Goal: Transaction & Acquisition: Purchase product/service

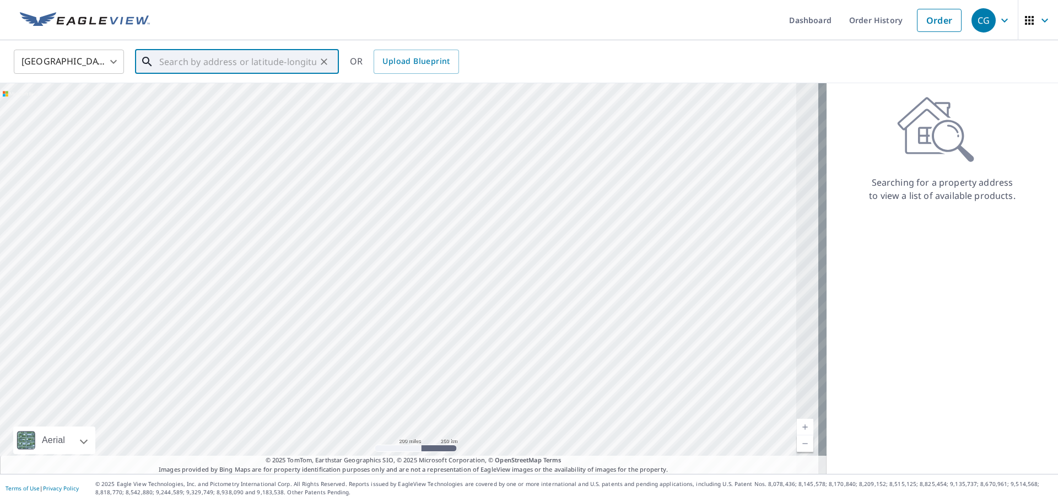
click at [287, 66] on input "text" at bounding box center [237, 61] width 157 height 31
paste input "[STREET_ADDRESS]"
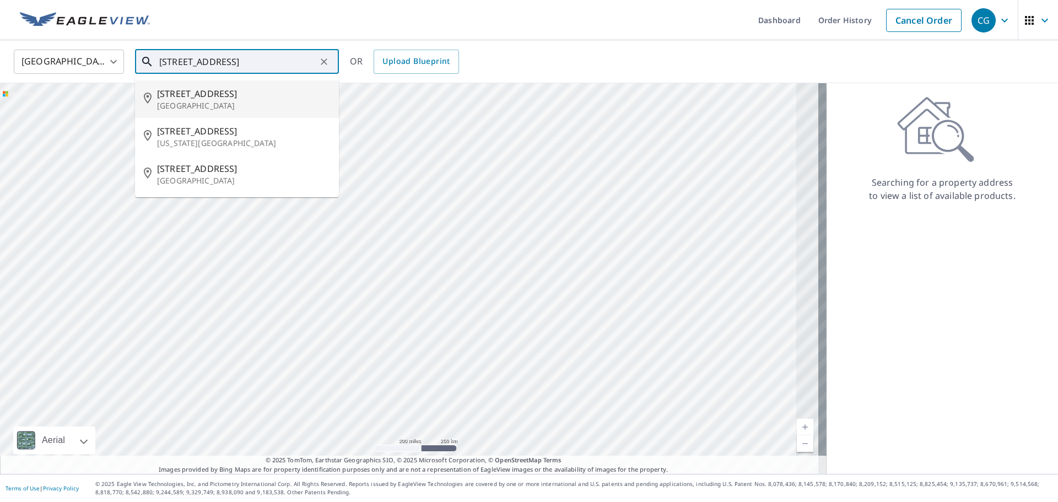
click at [215, 93] on span "[STREET_ADDRESS]" at bounding box center [243, 93] width 173 height 13
type input "[STREET_ADDRESS]"
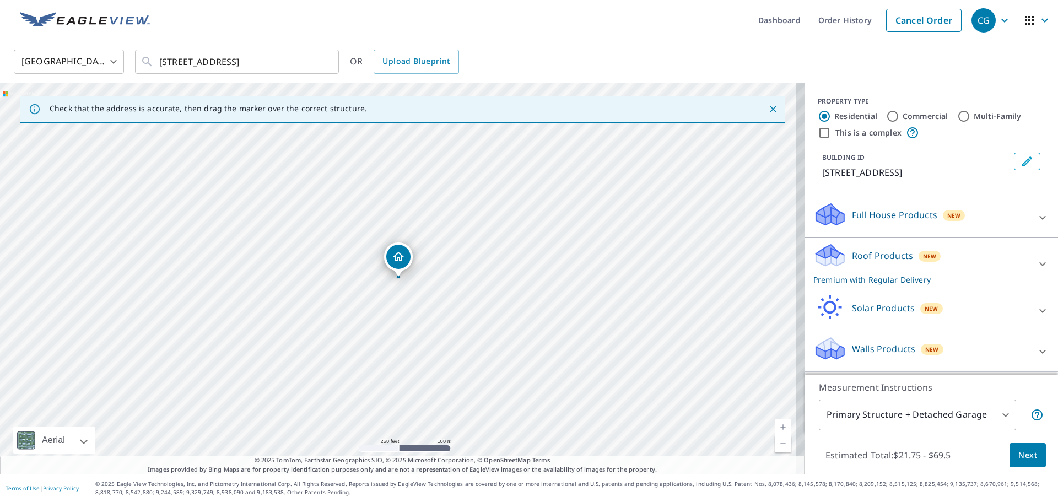
click at [918, 277] on div "Roof Products New Premium with Regular Delivery" at bounding box center [922, 264] width 216 height 43
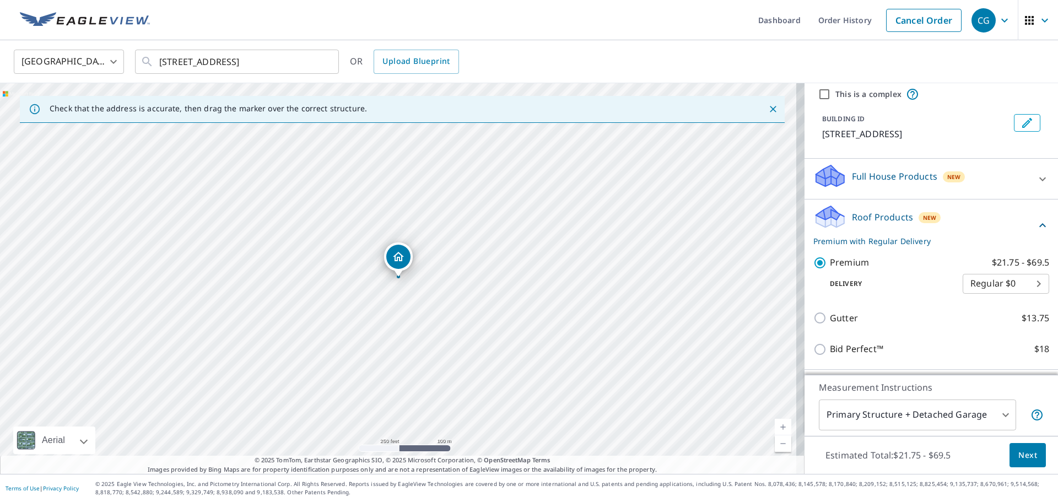
scroll to position [110, 0]
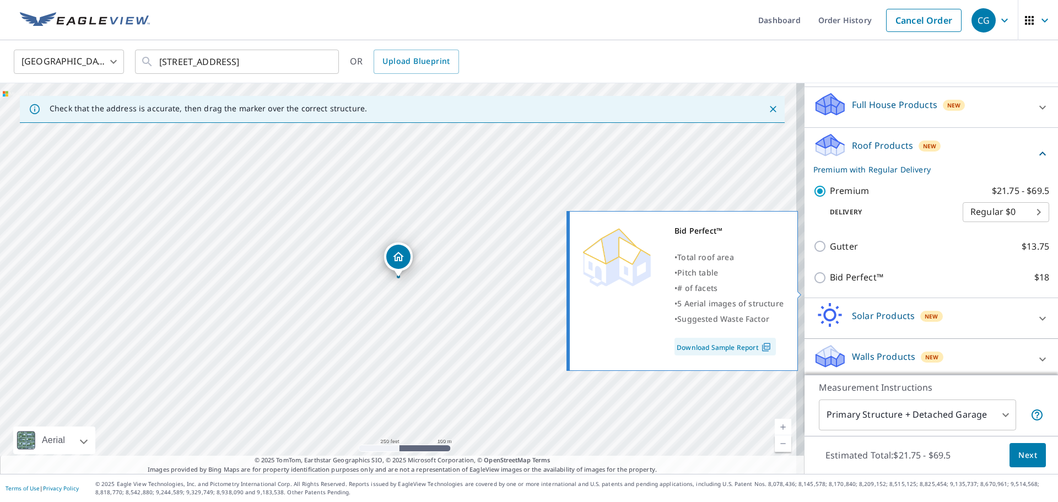
click at [814, 284] on input "Bid Perfect™ $18" at bounding box center [822, 277] width 17 height 13
checkbox input "true"
checkbox input "false"
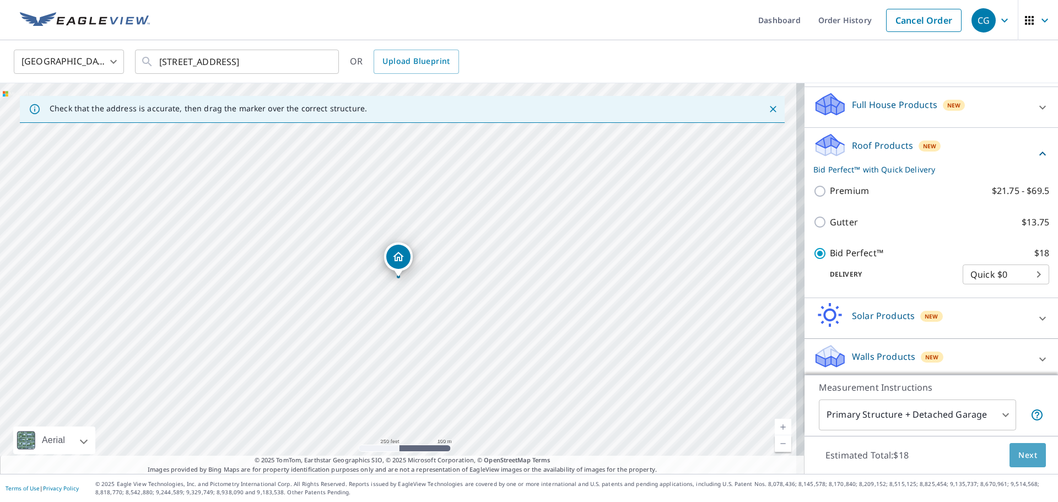
click at [1019, 456] on span "Next" at bounding box center [1028, 456] width 19 height 14
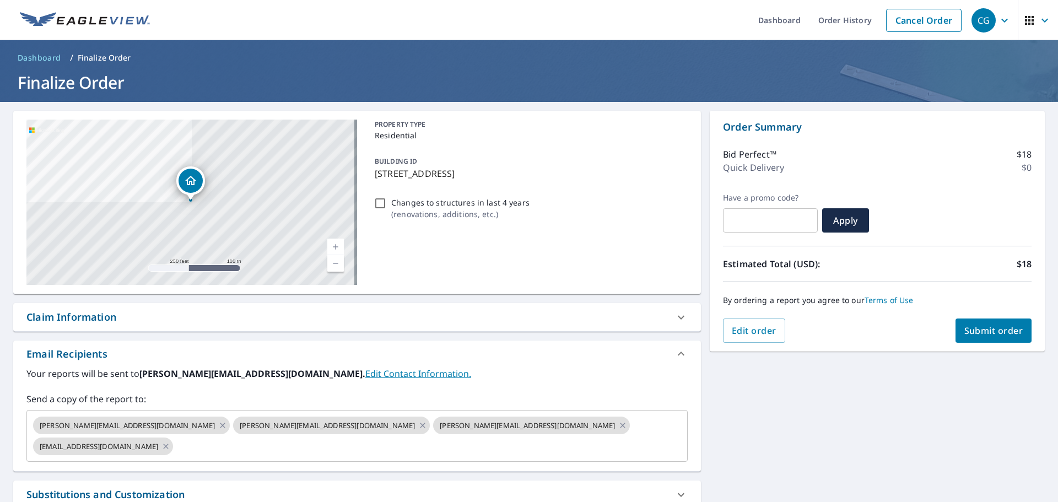
click at [992, 336] on span "Submit order" at bounding box center [994, 331] width 59 height 12
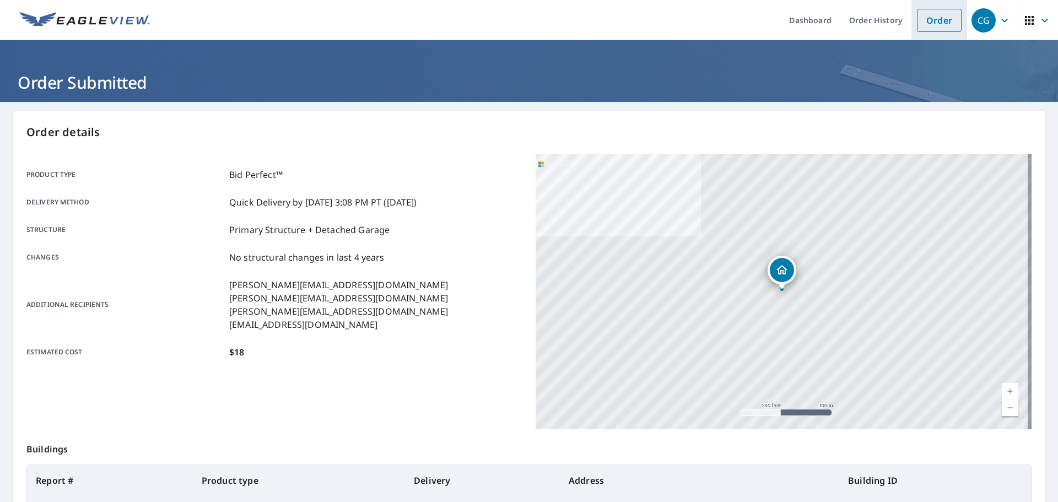
drag, startPoint x: 929, startPoint y: 18, endPoint x: 914, endPoint y: 19, distance: 14.4
click at [929, 18] on link "Order" at bounding box center [939, 20] width 45 height 23
